Goal: Information Seeking & Learning: Learn about a topic

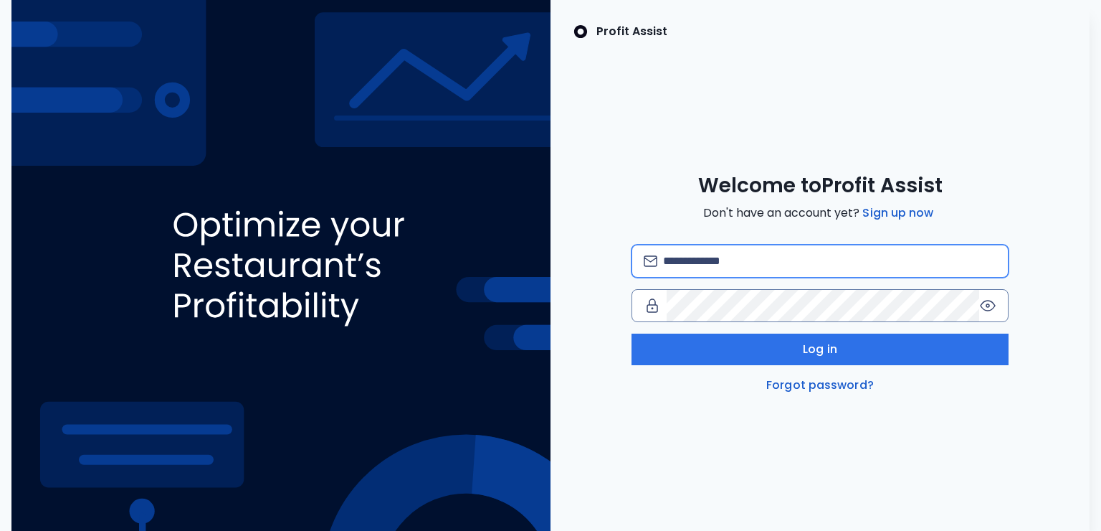
click at [756, 259] on input "email" at bounding box center [830, 261] width 334 height 32
click at [705, 255] on input "email" at bounding box center [830, 261] width 334 height 32
type input "**********"
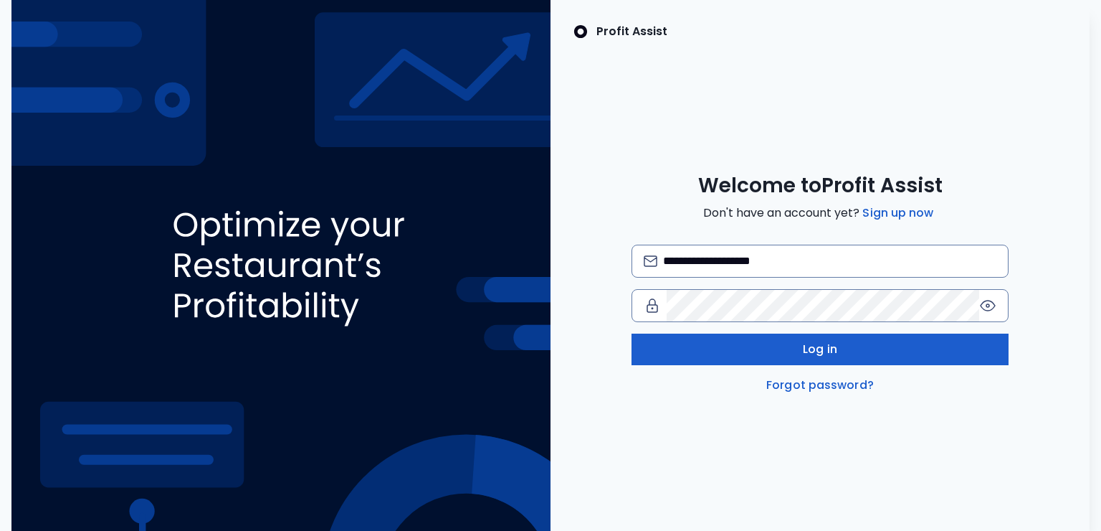
click at [794, 346] on button "Log in" at bounding box center [821, 349] width 378 height 32
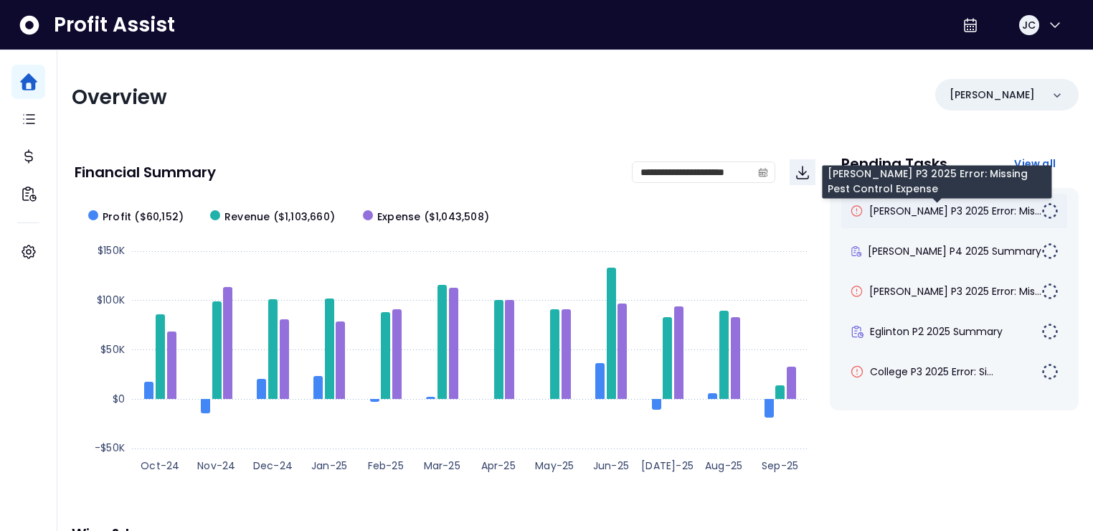
click at [907, 207] on span "[PERSON_NAME] P3 2025 Error: Mis..." at bounding box center [955, 211] width 172 height 14
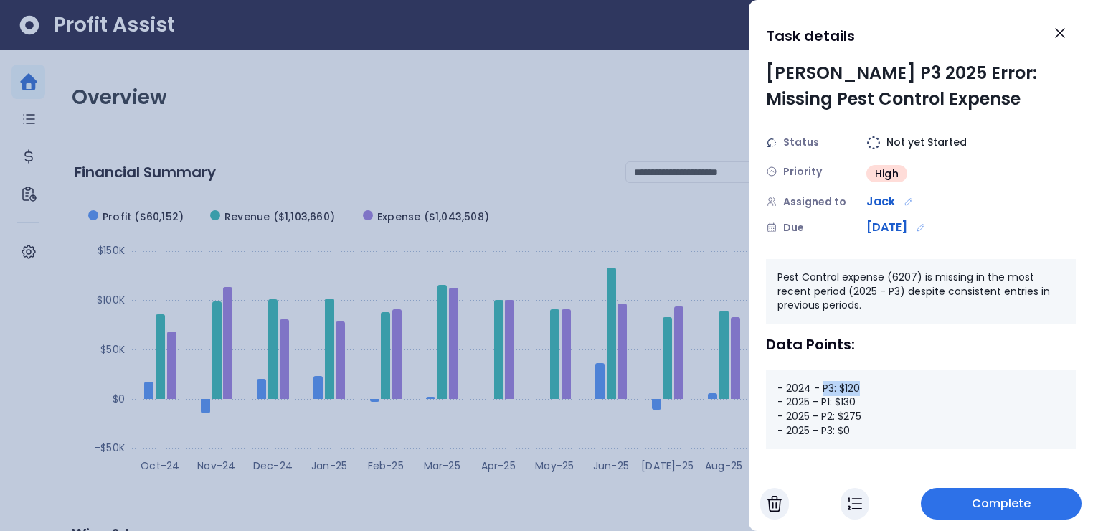
drag, startPoint x: 820, startPoint y: 389, endPoint x: 876, endPoint y: 389, distance: 55.9
click at [876, 389] on div "- 2024 - P3: $120 - 2025 - P1: $130 - 2025 - P2: $275 - 2025 - P3: $0" at bounding box center [921, 409] width 310 height 79
drag, startPoint x: 820, startPoint y: 402, endPoint x: 868, endPoint y: 412, distance: 49.8
click at [868, 412] on div "- 2024 - P3: $120 - 2025 - P1: $130 - 2025 - P2: $275 - 2025 - P3: $0" at bounding box center [921, 409] width 310 height 79
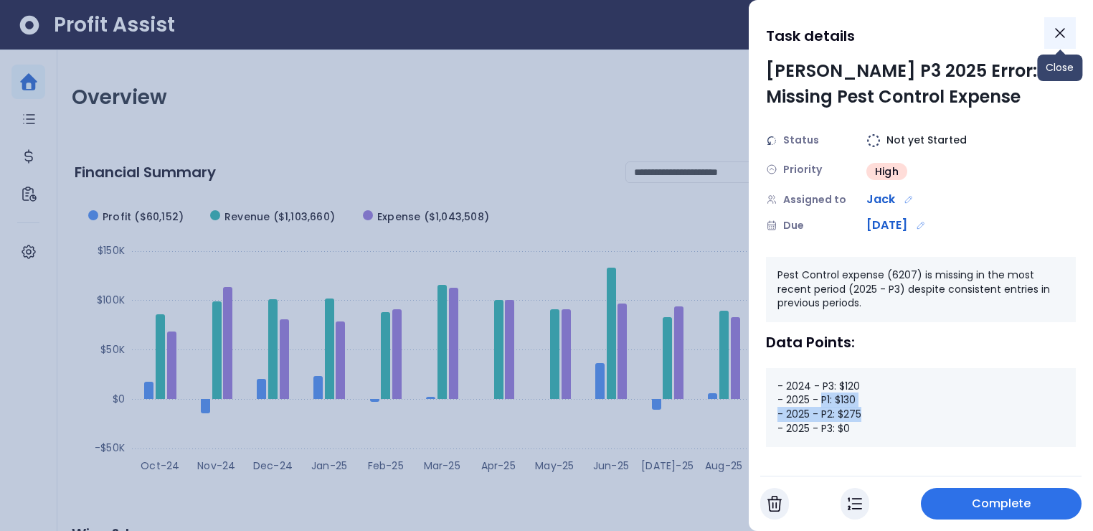
click at [1055, 34] on icon "Close" at bounding box center [1059, 32] width 17 height 17
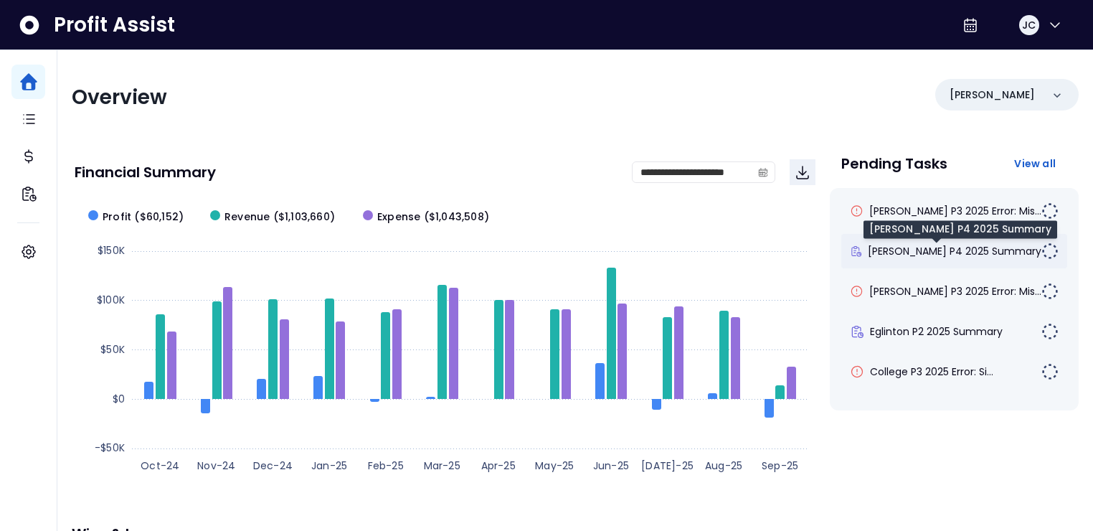
click at [898, 249] on span "[PERSON_NAME] P4 2025 Summary" at bounding box center [955, 251] width 174 height 14
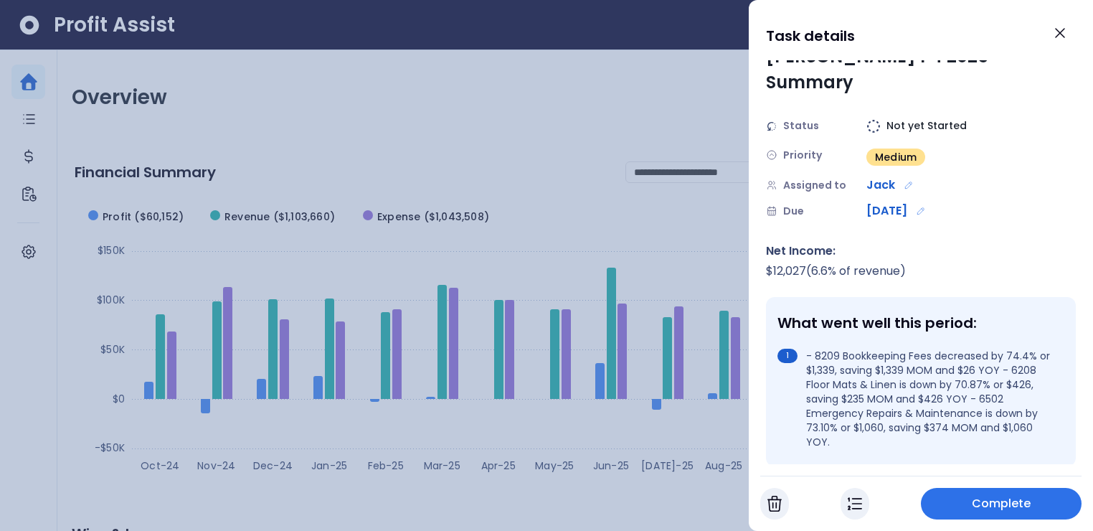
scroll to position [82, 0]
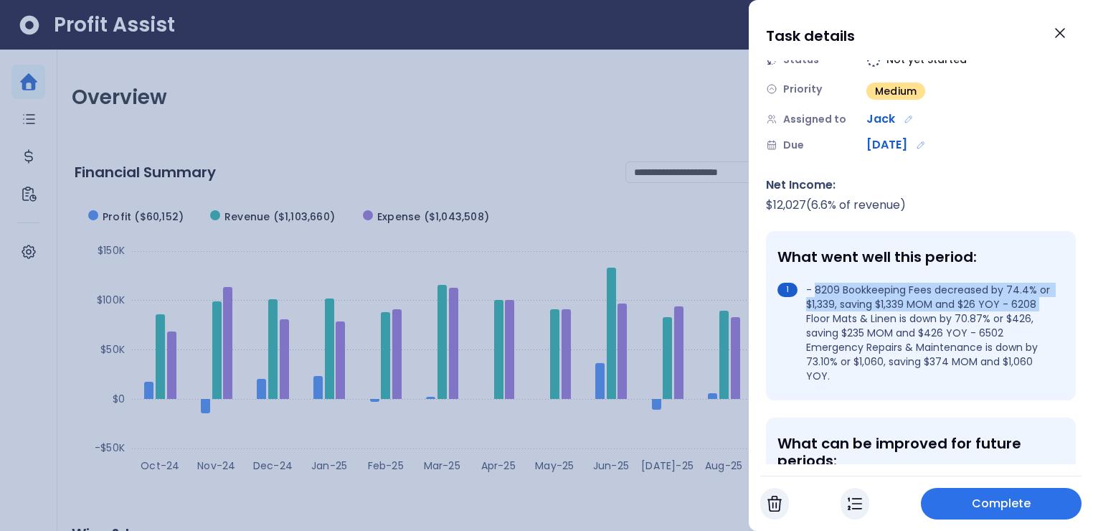
drag, startPoint x: 815, startPoint y: 265, endPoint x: 1040, endPoint y: 277, distance: 226.2
click at [1040, 283] on li "- 8209 Bookkeeping Fees decreased by 74.4% or $1,339, saving $1,339 MOM and $26…" at bounding box center [917, 333] width 281 height 100
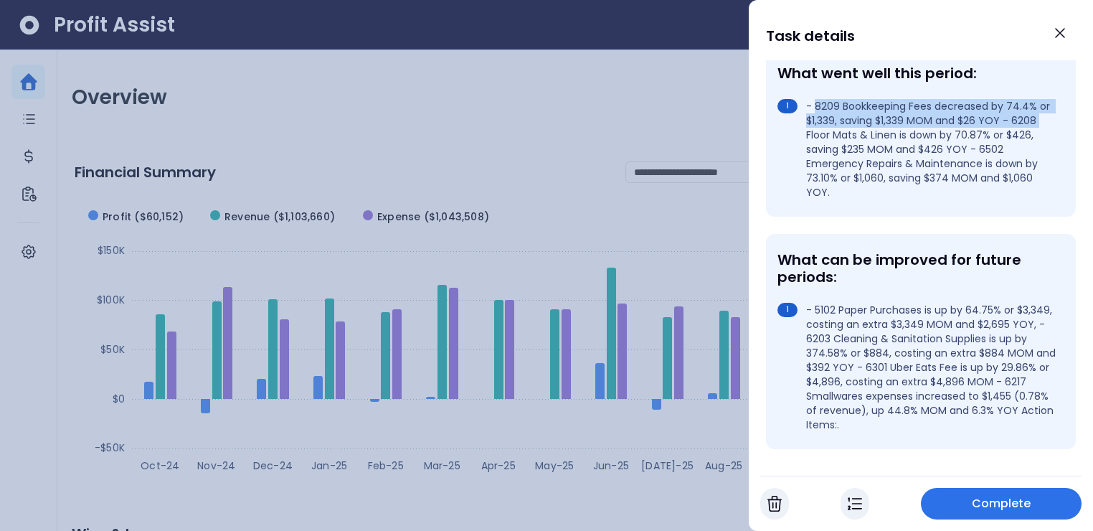
scroll to position [272, 0]
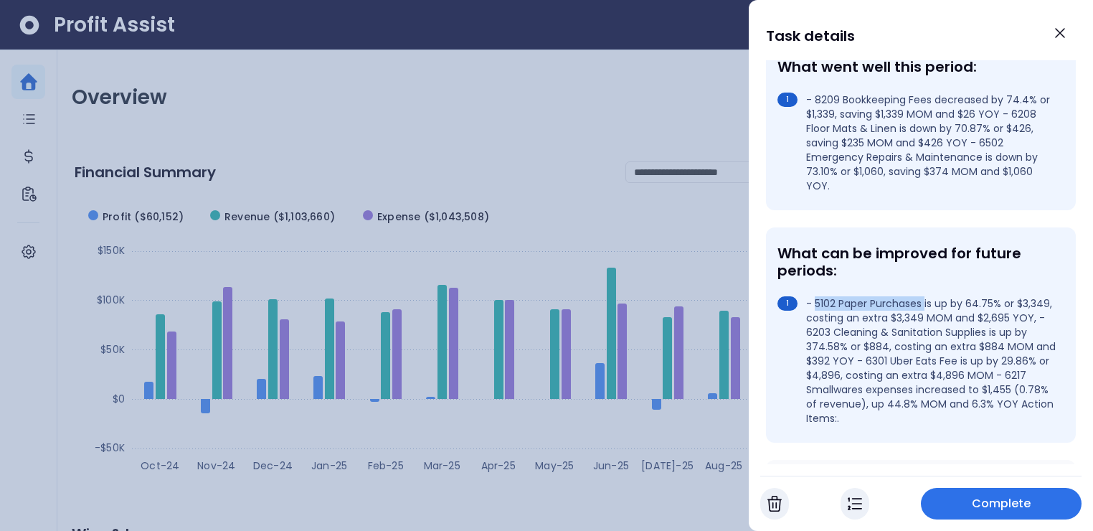
drag, startPoint x: 820, startPoint y: 277, endPoint x: 925, endPoint y: 273, distance: 105.5
click at [925, 296] on li "- 5102 Paper Purchases is up by 64.75% or $3,349, costing an extra $3,349 MOM a…" at bounding box center [917, 360] width 281 height 129
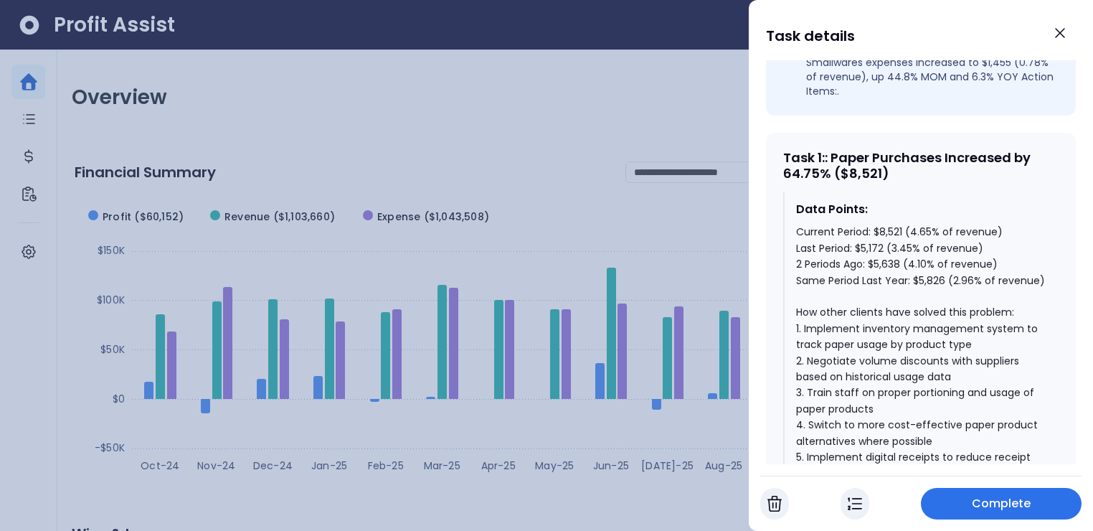
scroll to position [602, 0]
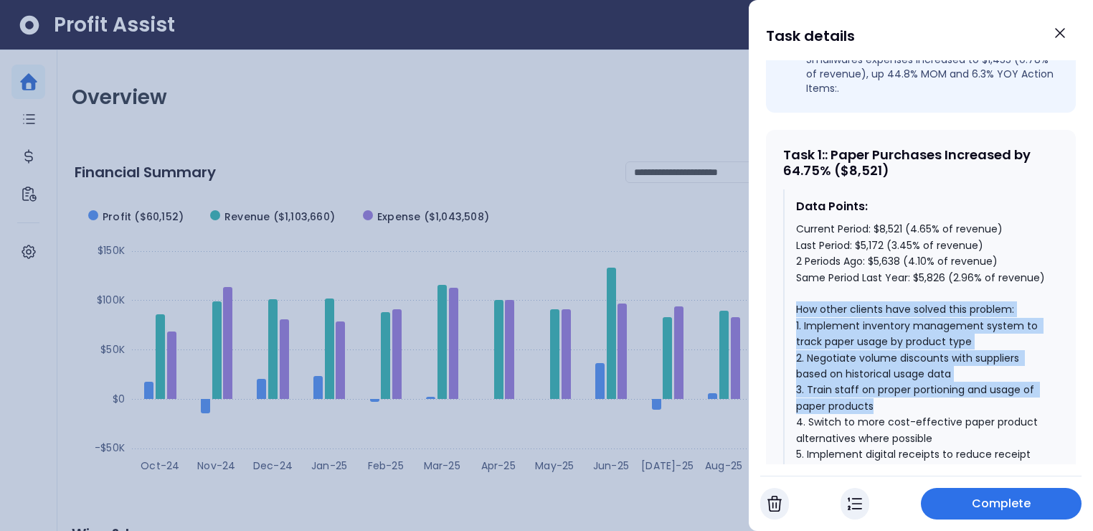
drag, startPoint x: 797, startPoint y: 301, endPoint x: 886, endPoint y: 394, distance: 129.3
click at [896, 389] on div "Current Period: $8,521 (4.65% of revenue) Last Period: $5,172 (3.45% of revenue…" at bounding box center [921, 389] width 251 height 337
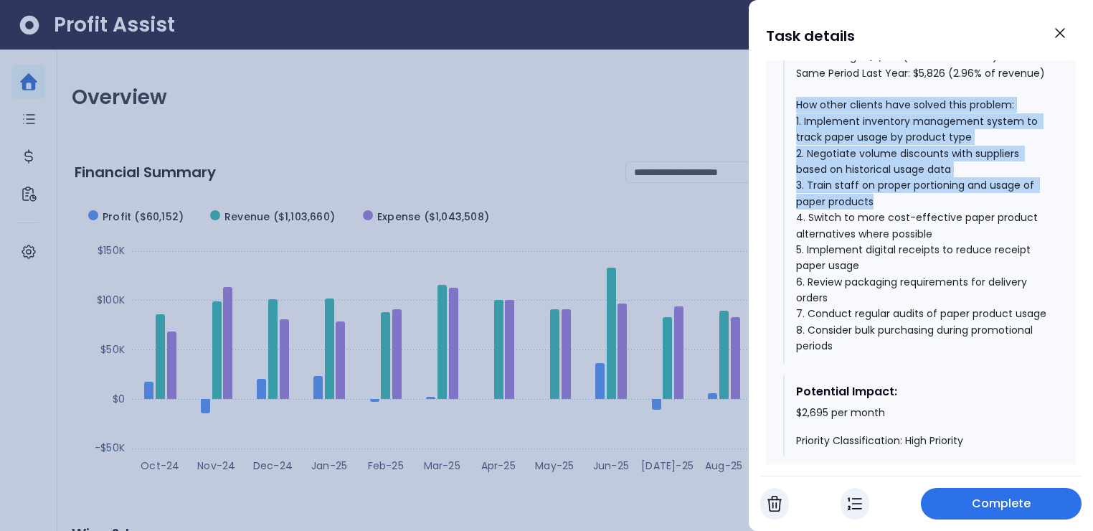
scroll to position [812, 0]
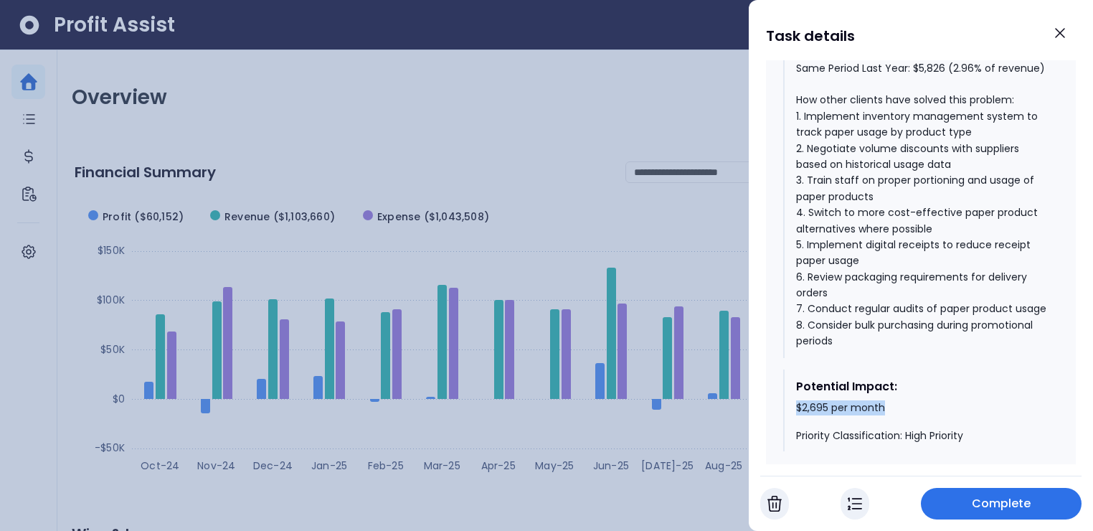
drag, startPoint x: 794, startPoint y: 416, endPoint x: 903, endPoint y: 415, distance: 108.3
click at [903, 415] on div "Potential Impact: $2,695 per month Priority Classification: High Priority" at bounding box center [920, 410] width 275 height 82
click at [1058, 37] on icon "Close" at bounding box center [1059, 32] width 17 height 17
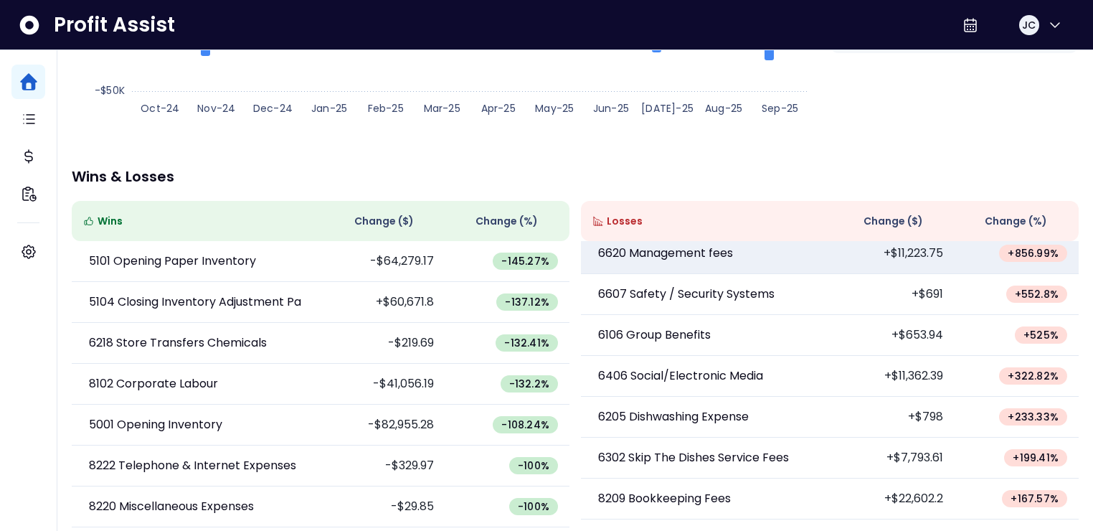
scroll to position [78, 0]
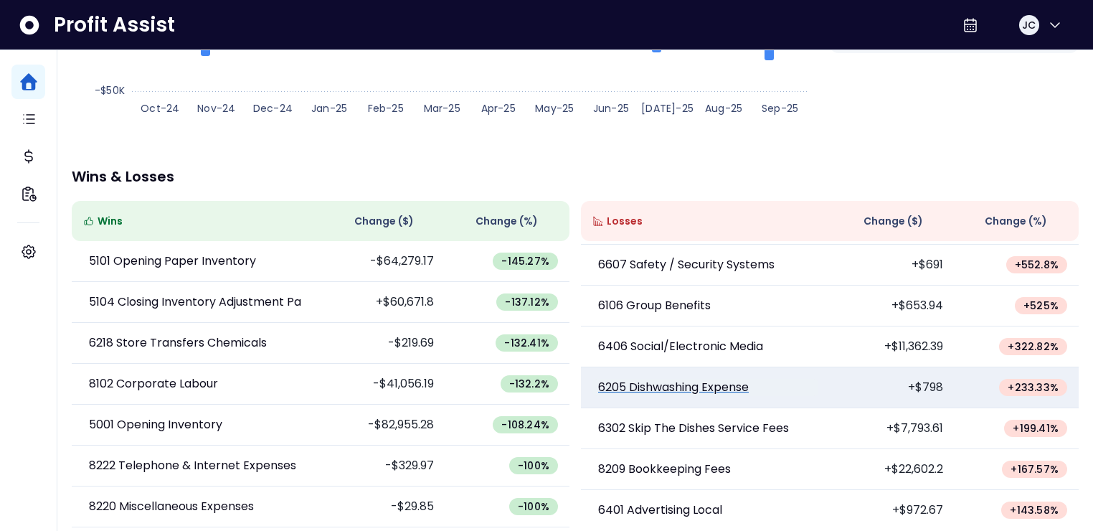
click at [681, 383] on p "6205 Dishwashing Expense" at bounding box center [673, 387] width 151 height 17
